Goal: Task Accomplishment & Management: Manage account settings

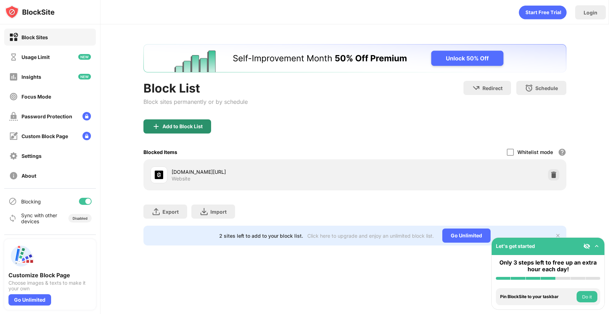
click at [189, 125] on div "Add to Block List" at bounding box center [183, 126] width 40 height 6
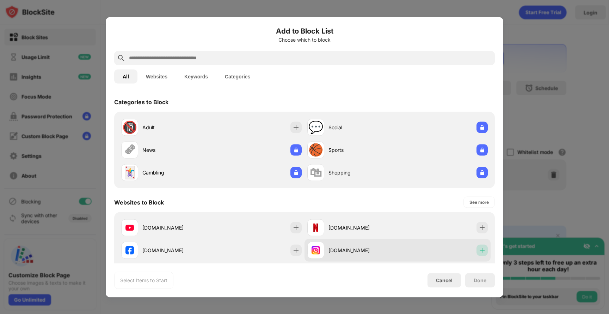
click at [481, 248] on img at bounding box center [482, 249] width 7 height 7
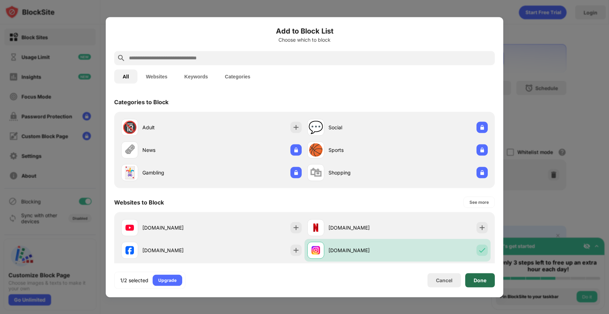
click at [479, 284] on div "Done" at bounding box center [481, 280] width 30 height 14
